Goal: Transaction & Acquisition: Book appointment/travel/reservation

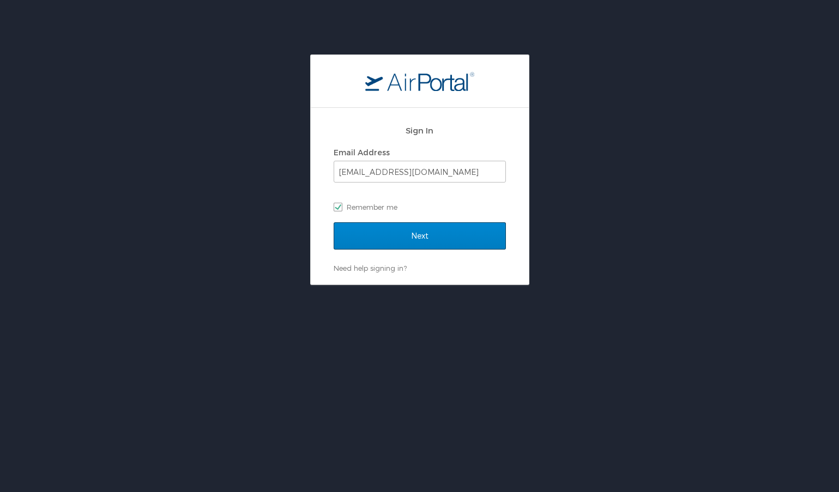
click at [450, 224] on input "Next" at bounding box center [419, 235] width 172 height 27
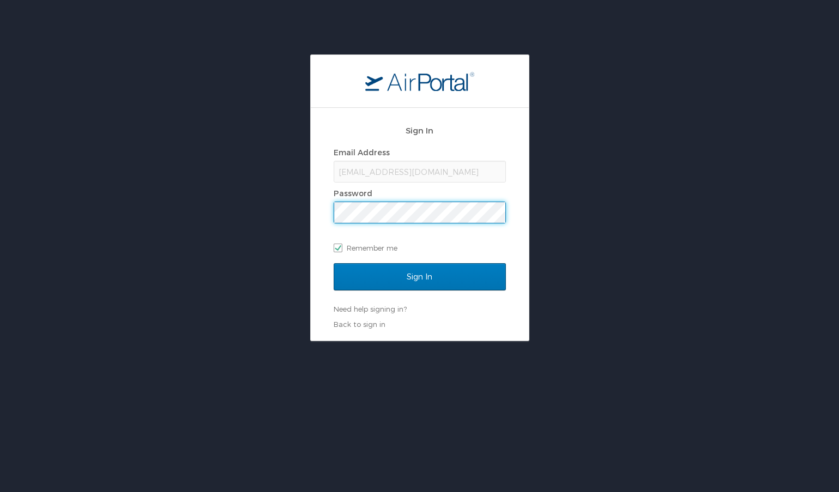
click at [419, 276] on input "Sign In" at bounding box center [419, 276] width 172 height 27
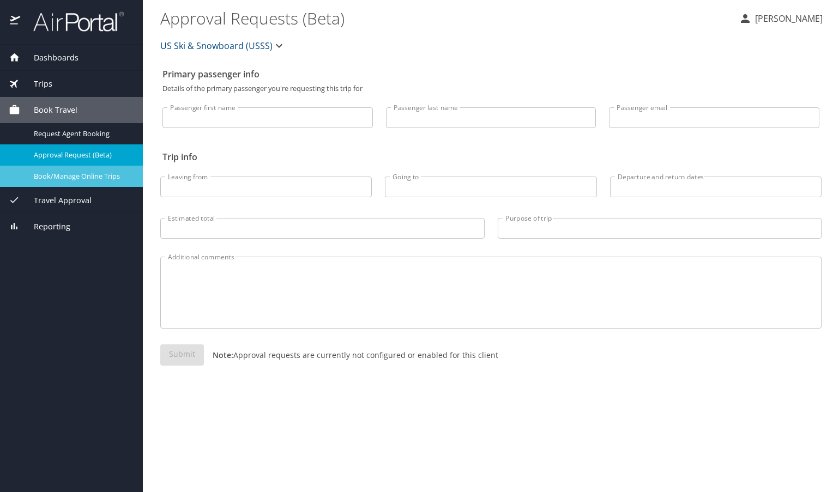
click at [70, 180] on span "Book/Manage Online Trips" at bounding box center [82, 176] width 96 height 10
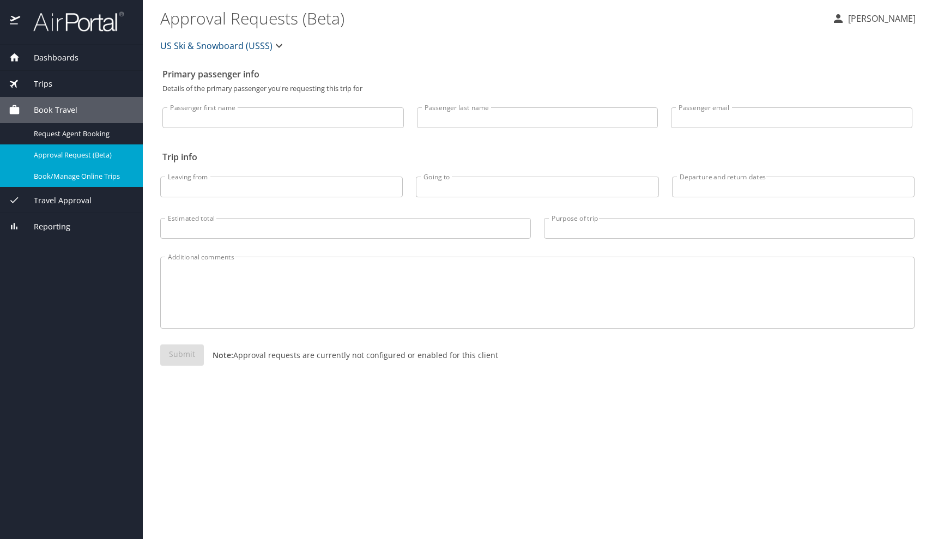
click at [95, 175] on span "Book/Manage Online Trips" at bounding box center [82, 176] width 96 height 10
